Goal: Task Accomplishment & Management: Complete application form

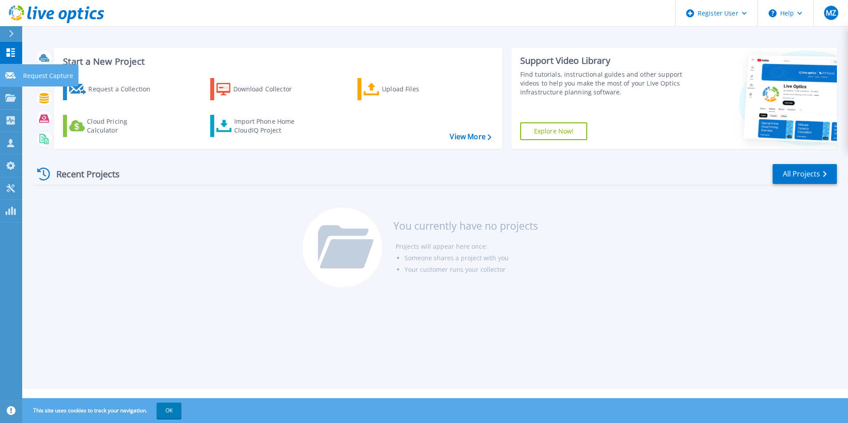
click at [7, 77] on icon at bounding box center [10, 75] width 11 height 7
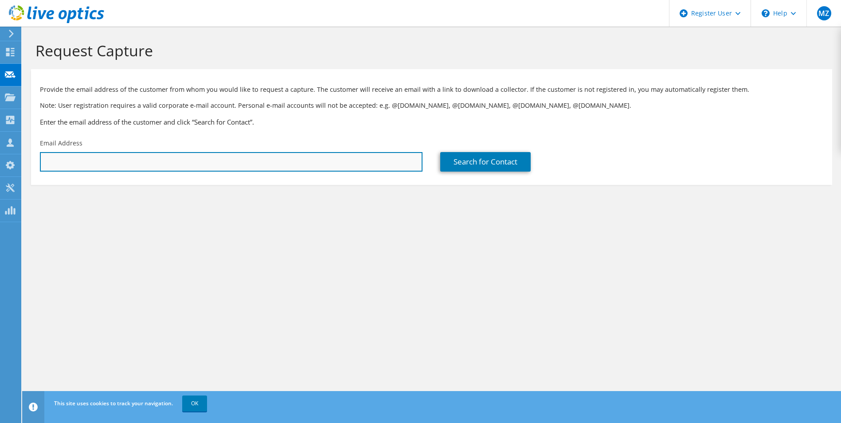
click at [221, 169] on input "text" at bounding box center [231, 162] width 383 height 20
click at [90, 163] on input "text" at bounding box center [231, 162] width 383 height 20
paste input "jgreen@amsty.com"
type input "jgreen@amsty.com"
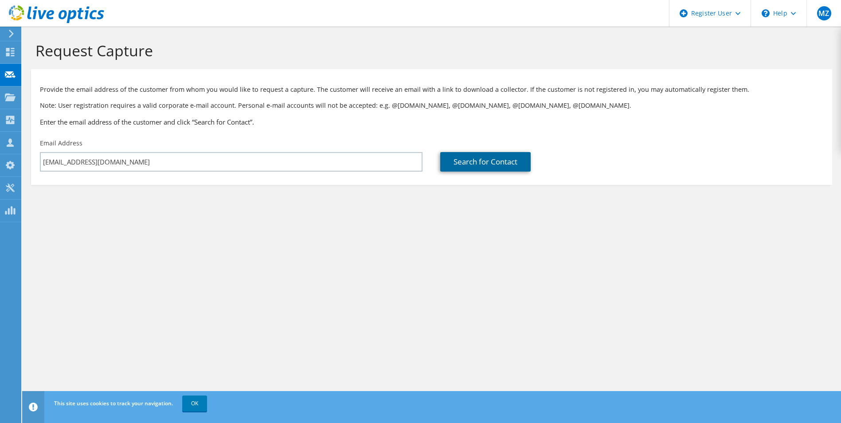
click at [455, 160] on link "Search for Contact" at bounding box center [485, 162] width 90 height 20
type input "AMERICAS STYRENICS LLC"
type input "Jeffrey"
type input "Green"
type input "United States"
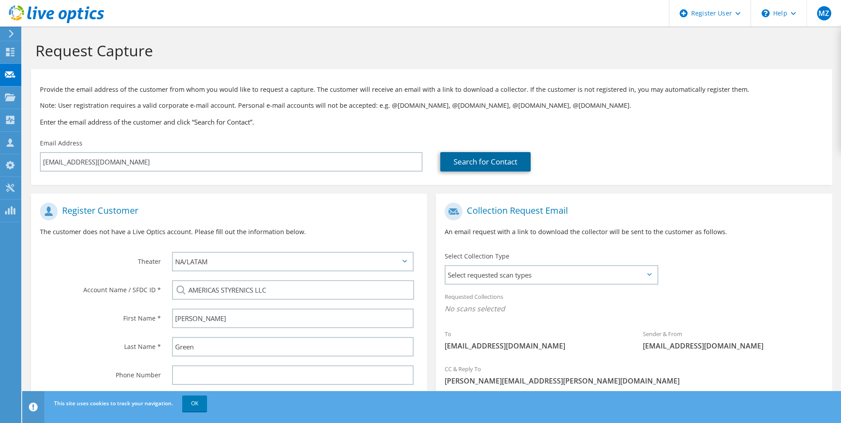
scroll to position [44, 0]
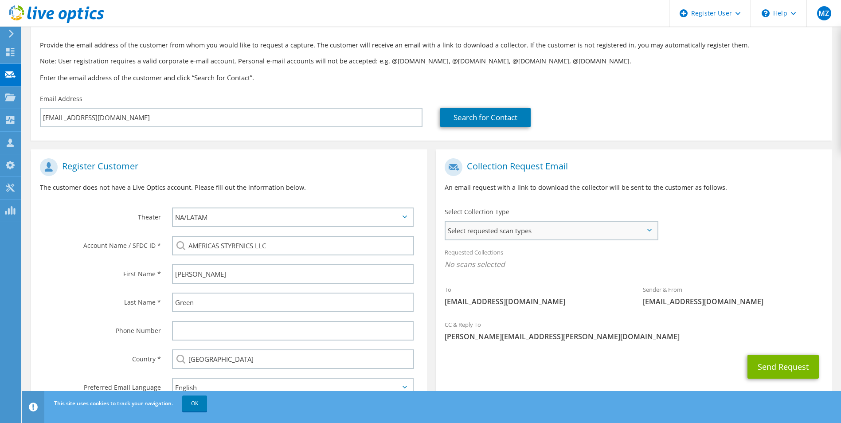
click at [491, 232] on span "Select requested scan types" at bounding box center [551, 231] width 211 height 18
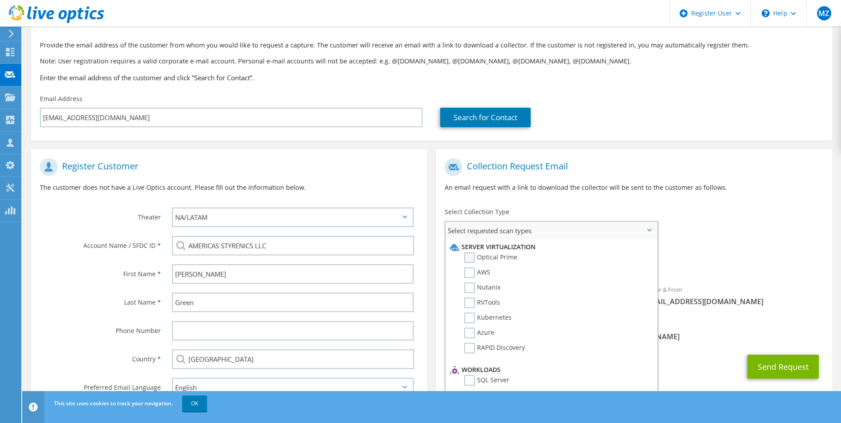
click at [482, 258] on label "Optical Prime" at bounding box center [490, 257] width 53 height 11
click at [0, 0] on input "Optical Prime" at bounding box center [0, 0] width 0 height 0
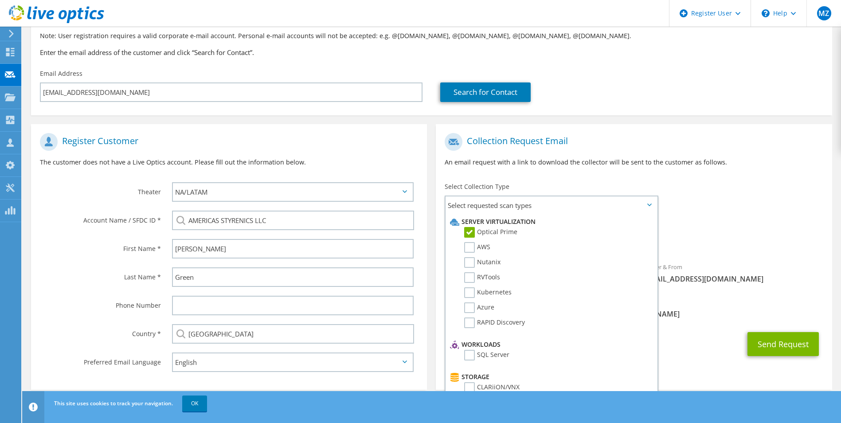
scroll to position [81, 0]
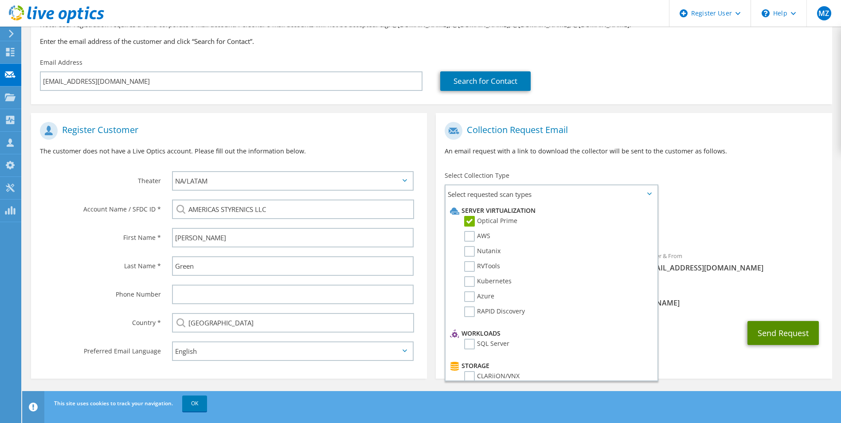
click at [785, 332] on button "Send Request" at bounding box center [783, 333] width 71 height 24
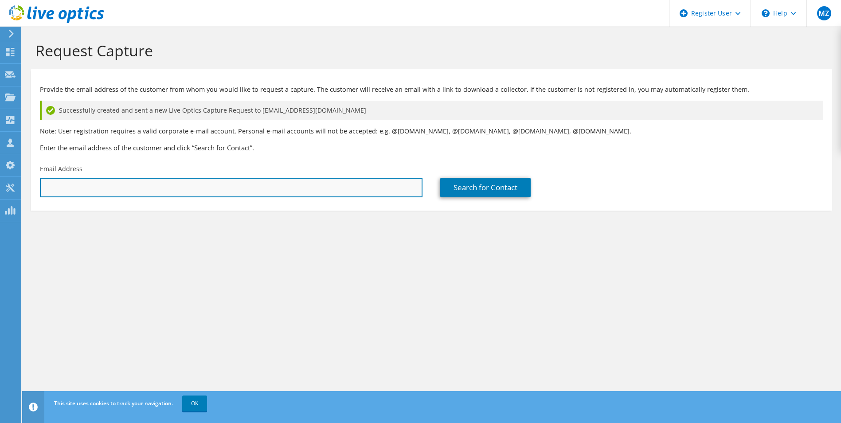
click at [133, 186] on input "text" at bounding box center [231, 188] width 383 height 20
paste input "[EMAIL_ADDRESS][DOMAIN_NAME]"
type input "[EMAIL_ADDRESS][DOMAIN_NAME]"
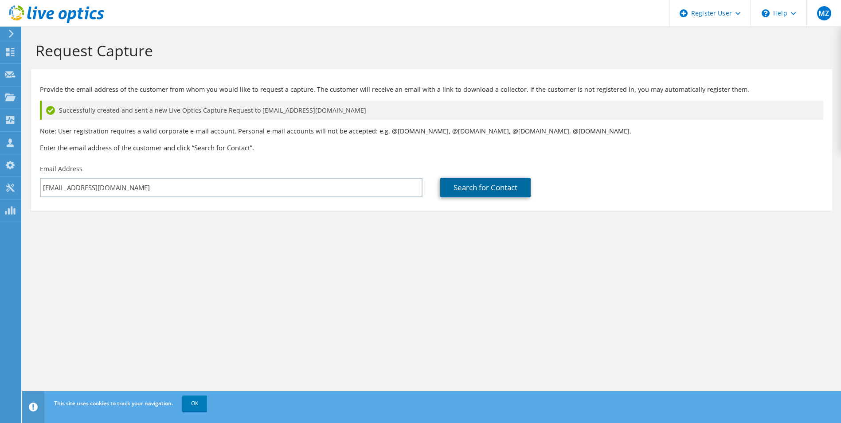
click at [479, 184] on link "Search for Contact" at bounding box center [485, 188] width 90 height 20
type input "AMERICAS STYRENICS LLC"
type input "[PERSON_NAME]"
type input "Jonozzo"
type input "[GEOGRAPHIC_DATA]"
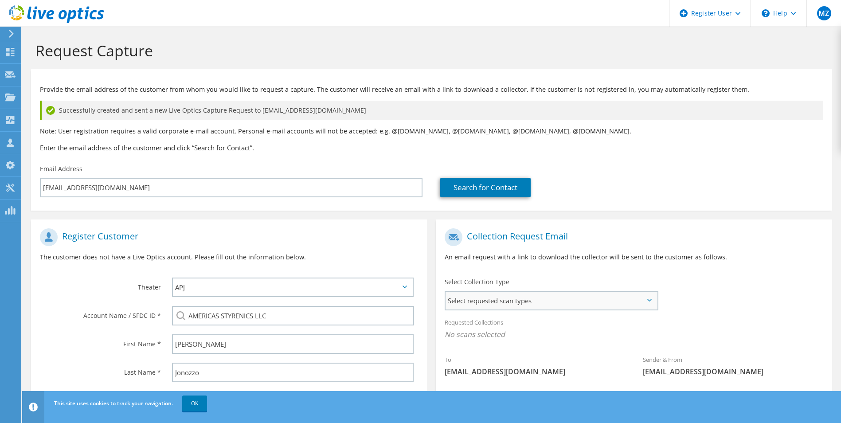
click at [522, 304] on span "Select requested scan types" at bounding box center [551, 301] width 211 height 18
click at [507, 328] on label "Optical Prime" at bounding box center [490, 327] width 53 height 11
click at [0, 0] on input "Optical Prime" at bounding box center [0, 0] width 0 height 0
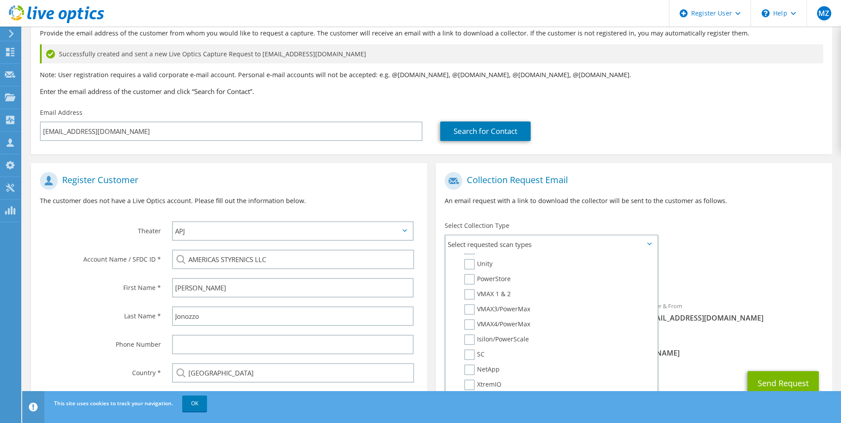
scroll to position [106, 0]
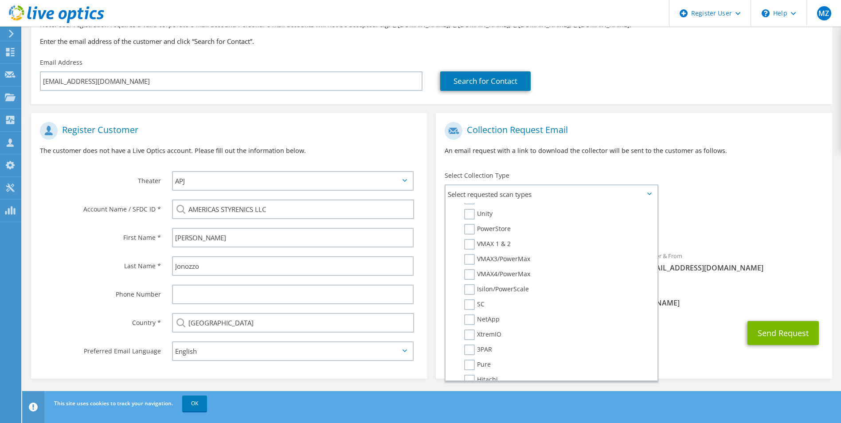
click at [715, 344] on div "Send Request" at bounding box center [634, 333] width 396 height 33
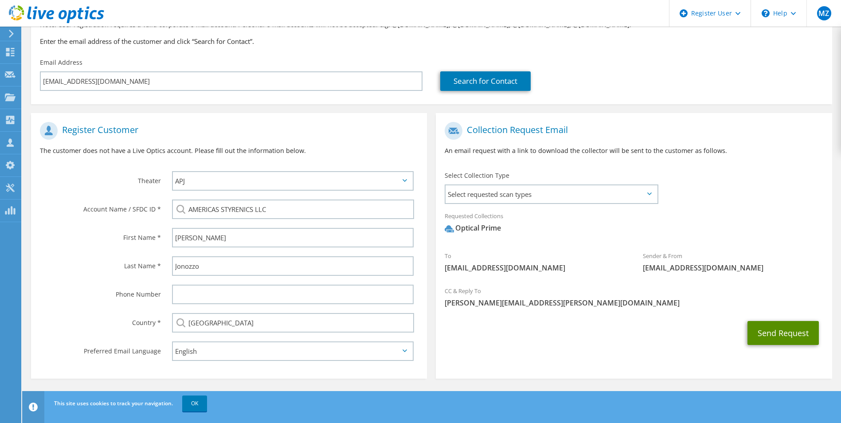
click at [787, 339] on button "Send Request" at bounding box center [783, 333] width 71 height 24
